Goal: Feedback & Contribution: Contribute content

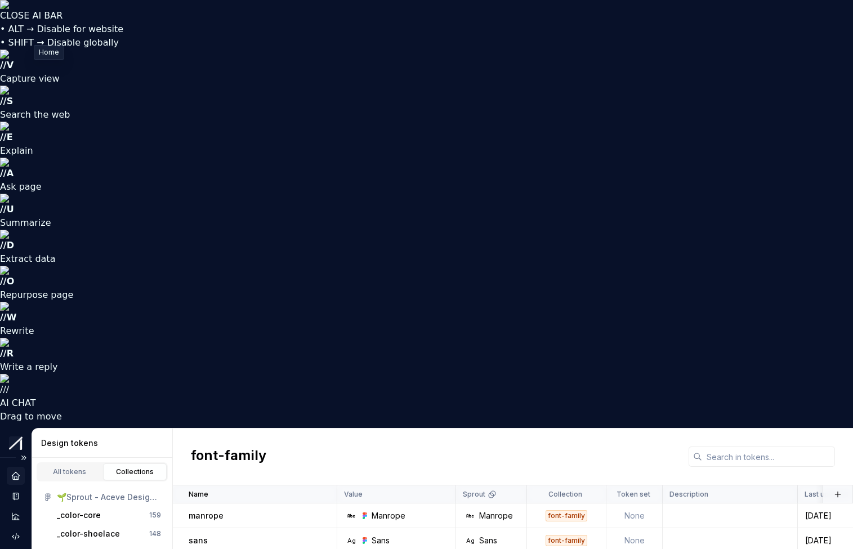
click at [15, 472] on icon "Home" at bounding box center [15, 475] width 7 height 7
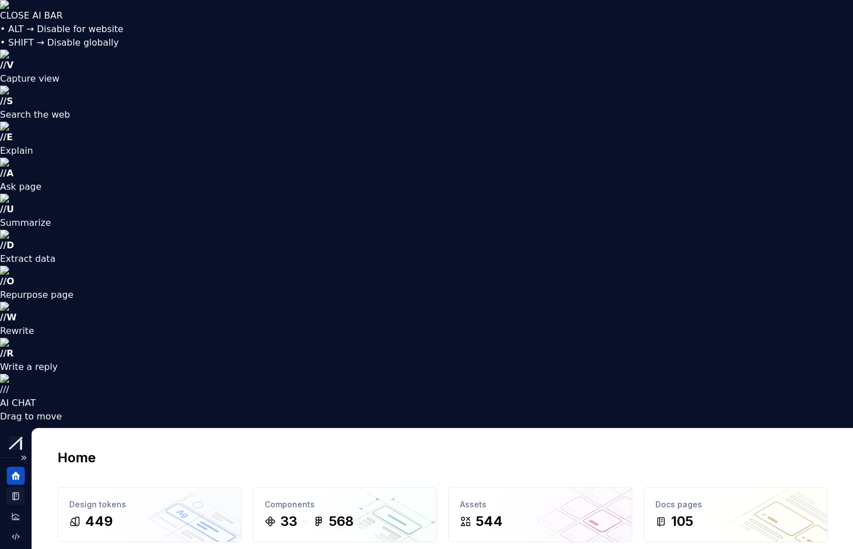
click at [14, 491] on icon "Documentation" at bounding box center [16, 496] width 10 height 10
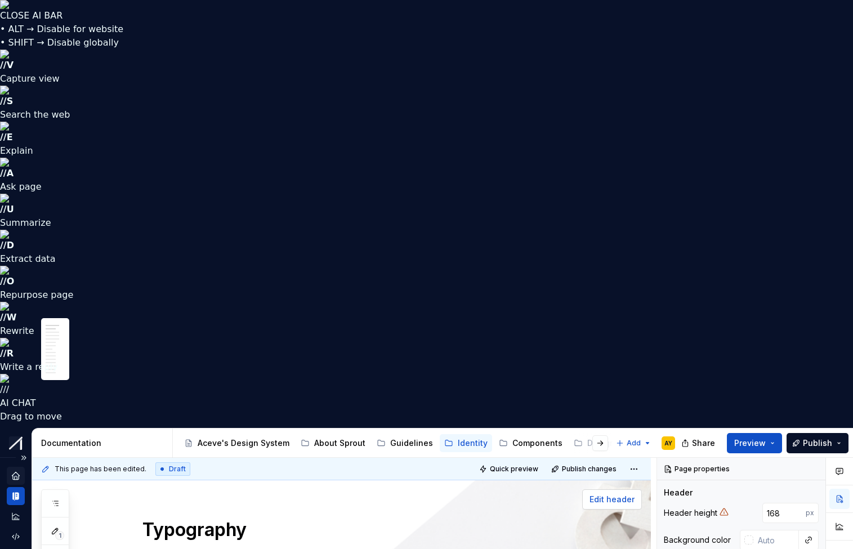
click at [618, 494] on span "Edit header" at bounding box center [611, 499] width 45 height 11
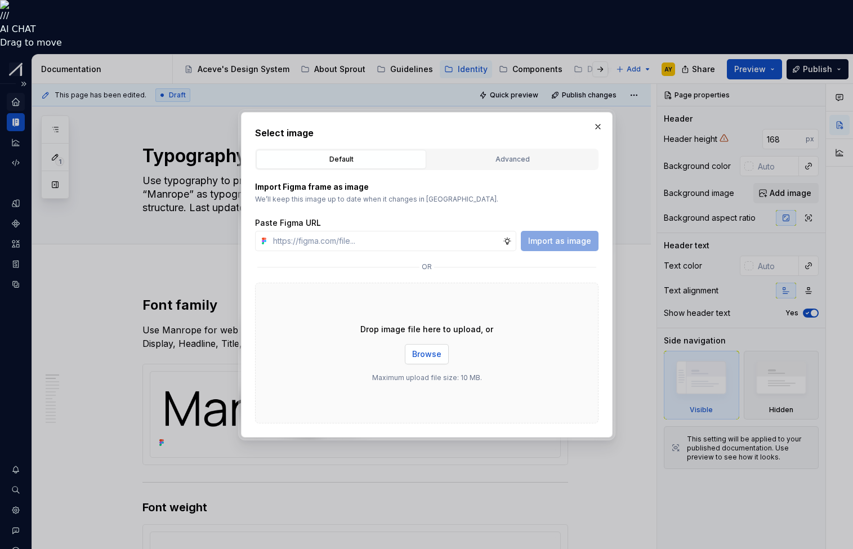
click at [418, 347] on button "Browse" at bounding box center [427, 354] width 44 height 20
click at [593, 127] on button "button" at bounding box center [598, 127] width 16 height 16
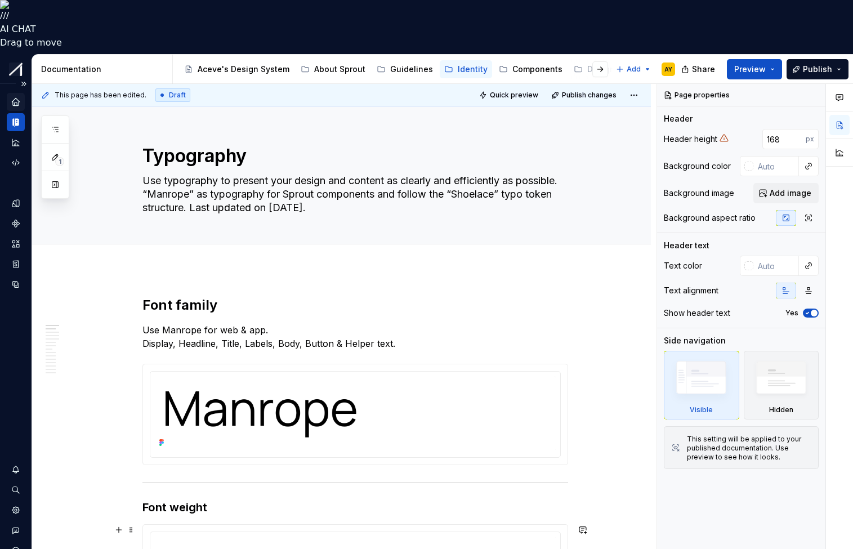
type textarea "*"
